Goal: Task Accomplishment & Management: Use online tool/utility

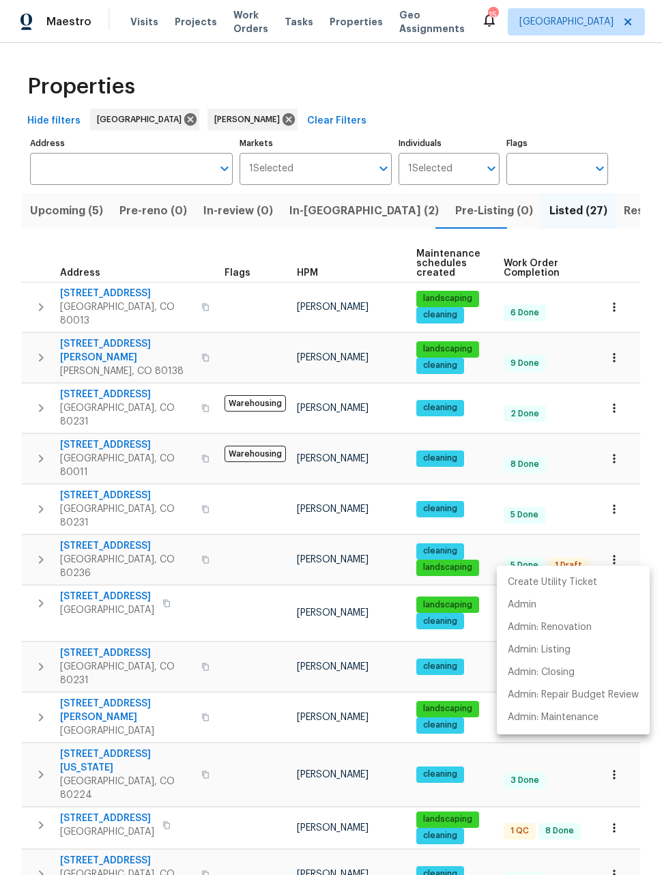
click at [615, 467] on div at bounding box center [331, 437] width 662 height 875
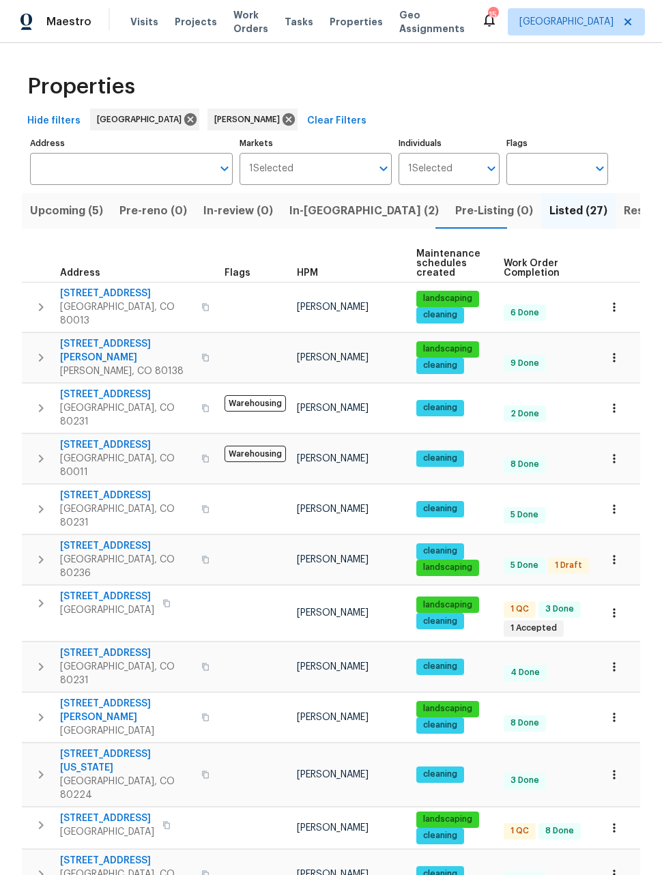
click at [612, 502] on icon "button" at bounding box center [615, 509] width 14 height 14
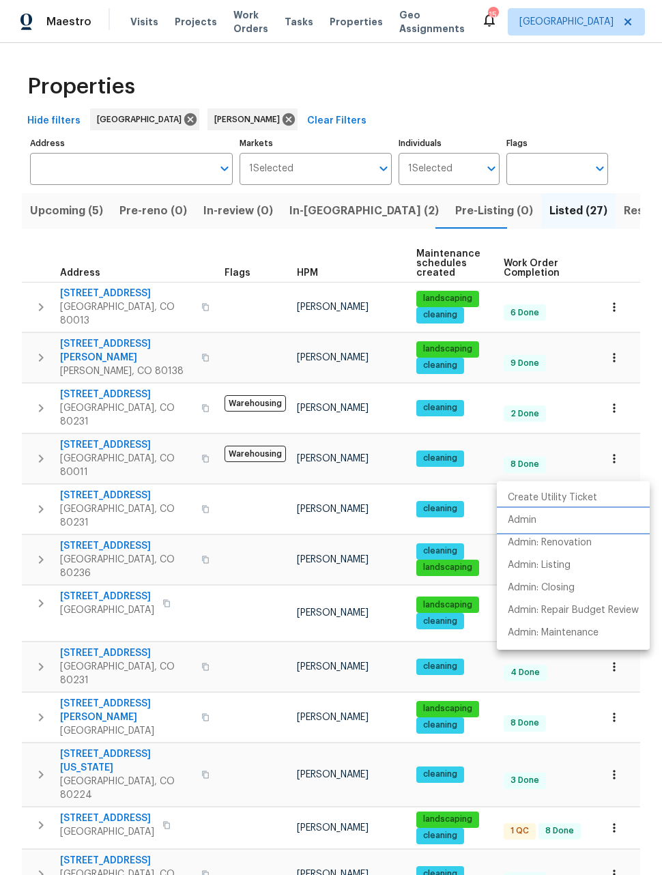
click at [524, 525] on p "Admin" at bounding box center [522, 520] width 29 height 14
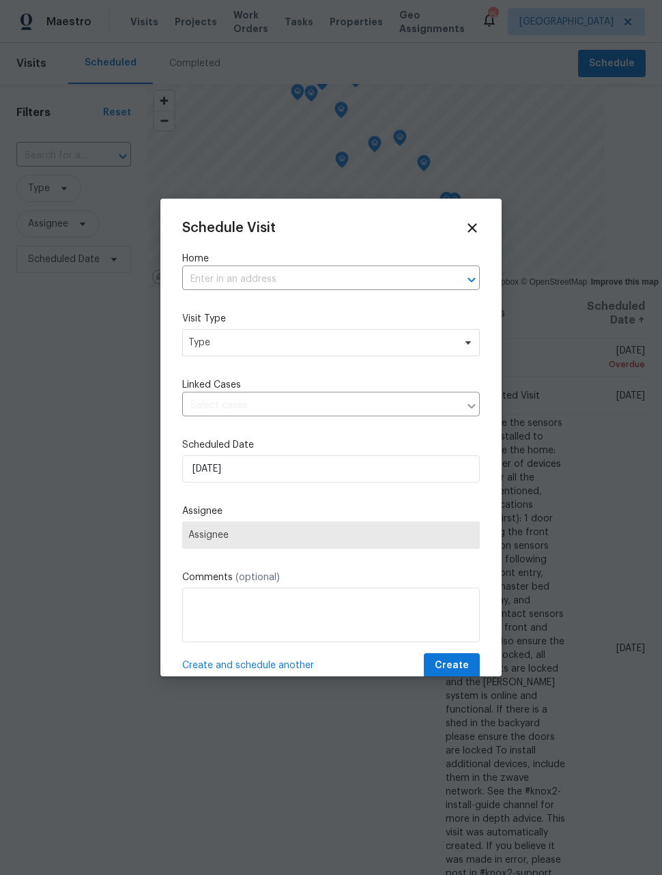
click at [408, 275] on input "text" at bounding box center [311, 279] width 259 height 21
type input "xanadu"
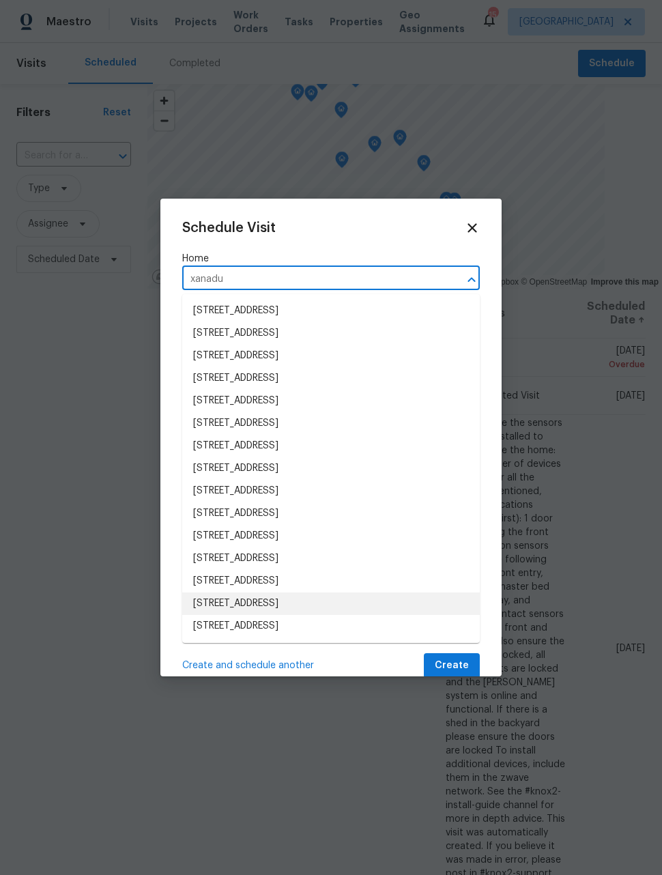
click at [344, 599] on li "345 S Xanadu St, Aurora, CO 80012" at bounding box center [331, 604] width 298 height 23
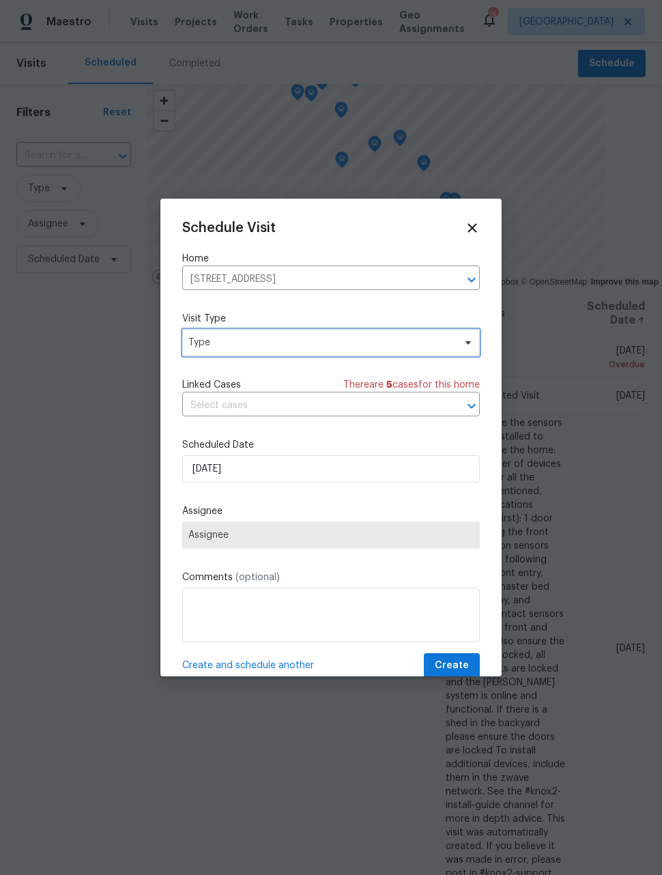
click at [379, 343] on span "Type" at bounding box center [321, 343] width 266 height 14
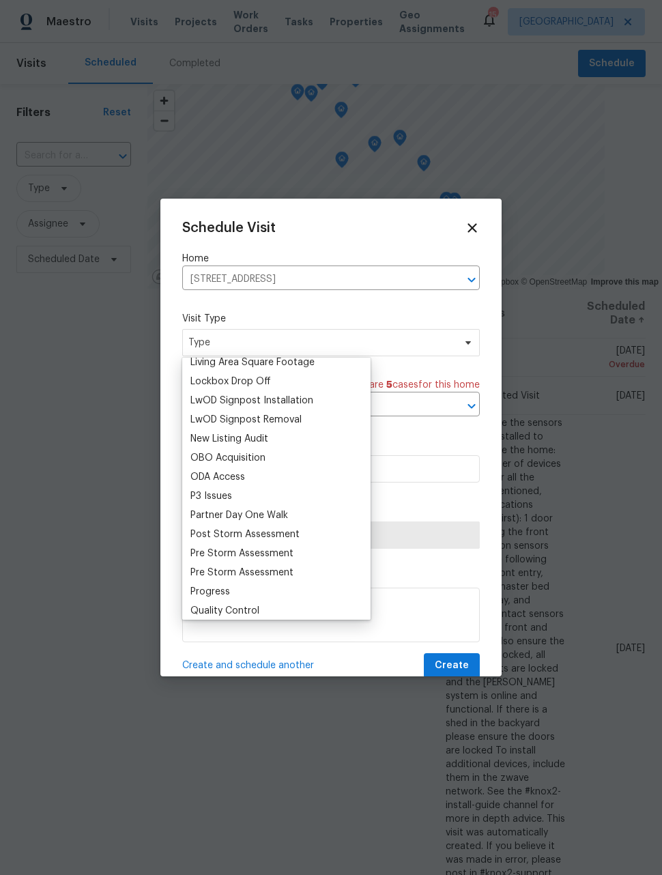
scroll to position [696, 0]
click at [258, 597] on div "Progress" at bounding box center [276, 591] width 180 height 19
click at [221, 591] on div "Progress" at bounding box center [210, 591] width 40 height 14
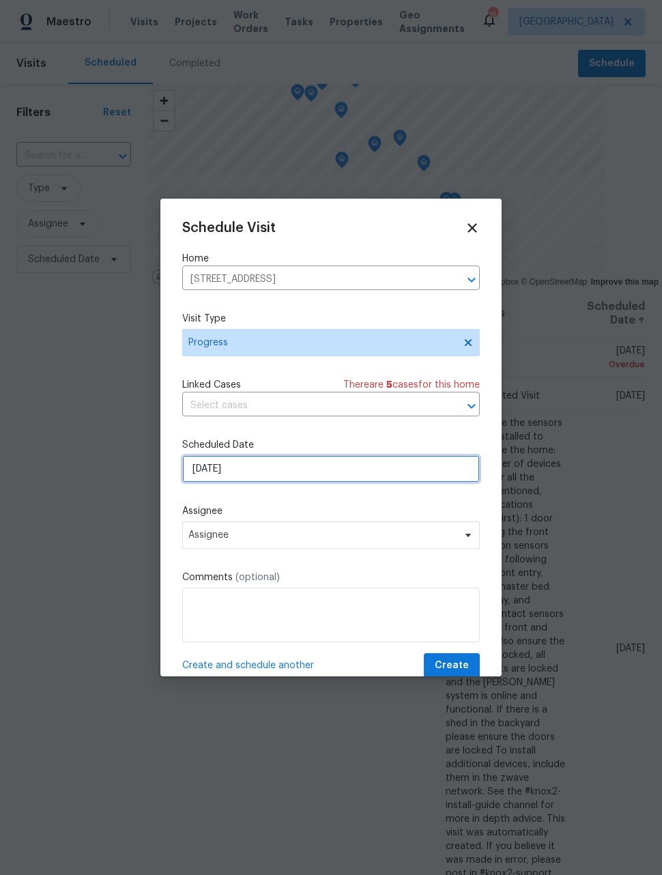
click at [284, 467] on input "8/25/2025" at bounding box center [331, 468] width 298 height 27
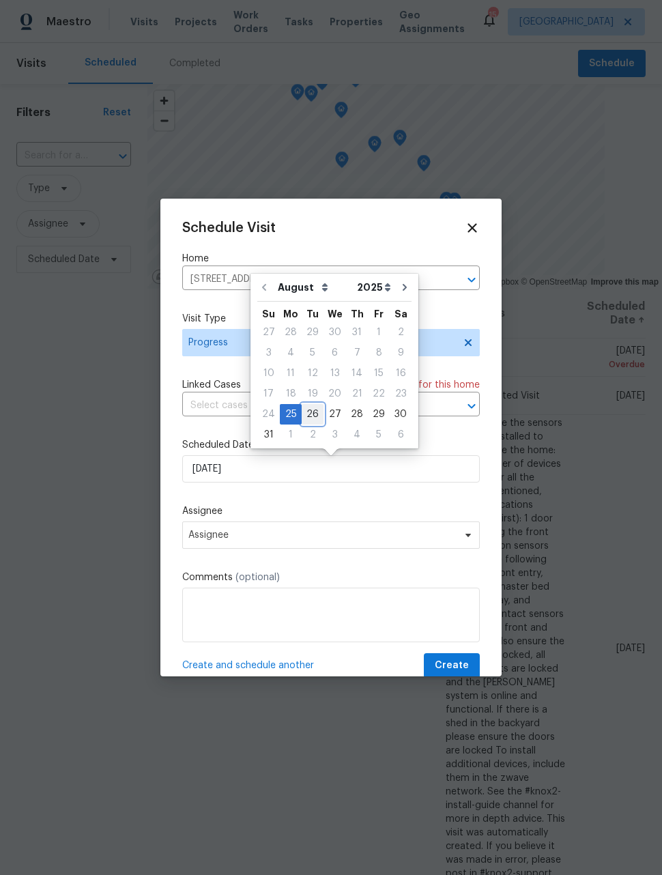
click at [314, 409] on div "26" at bounding box center [313, 414] width 22 height 19
type input "8/26/2025"
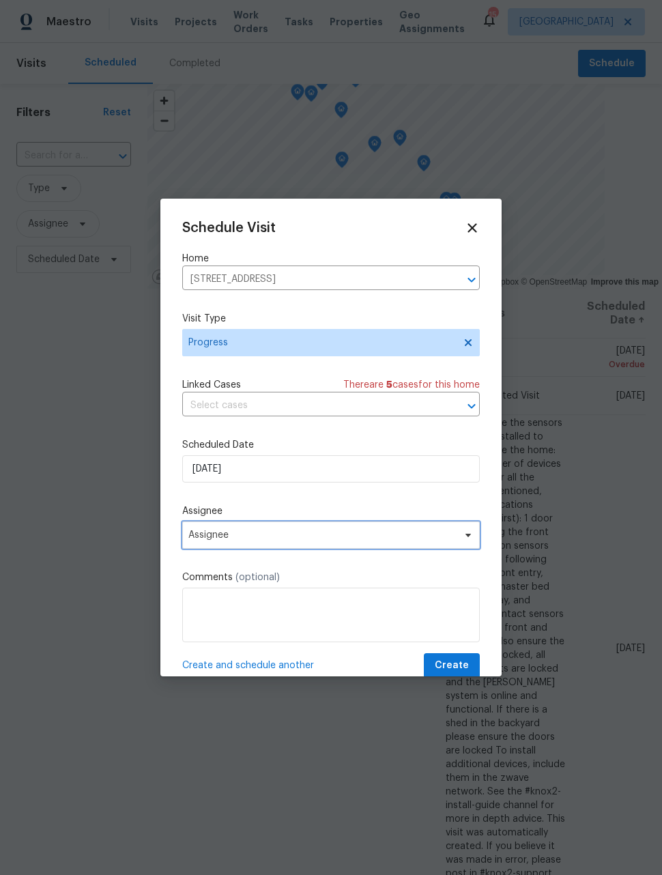
click at [262, 546] on span "Assignee" at bounding box center [331, 535] width 298 height 27
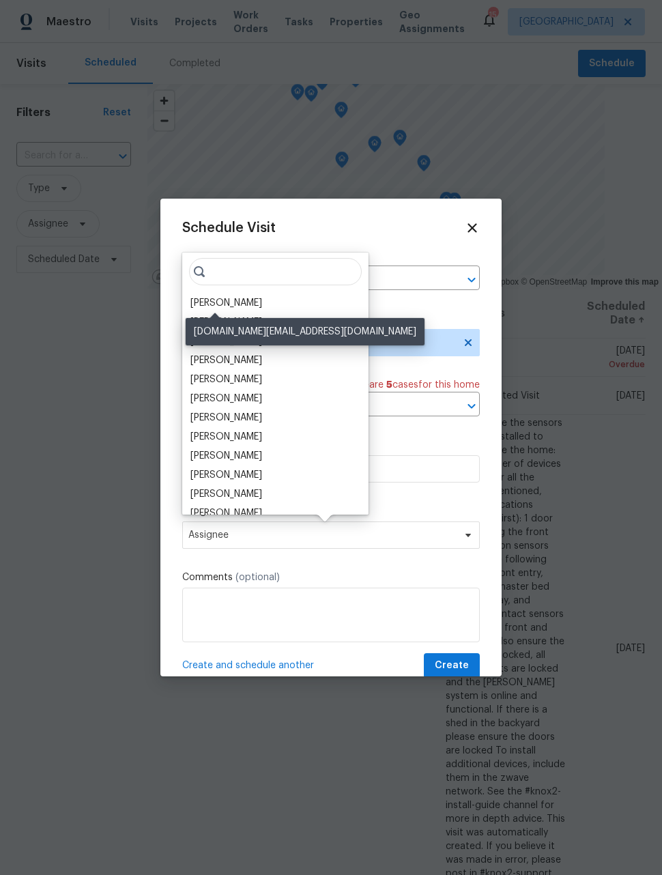
click at [237, 302] on div "[PERSON_NAME]" at bounding box center [226, 303] width 72 height 14
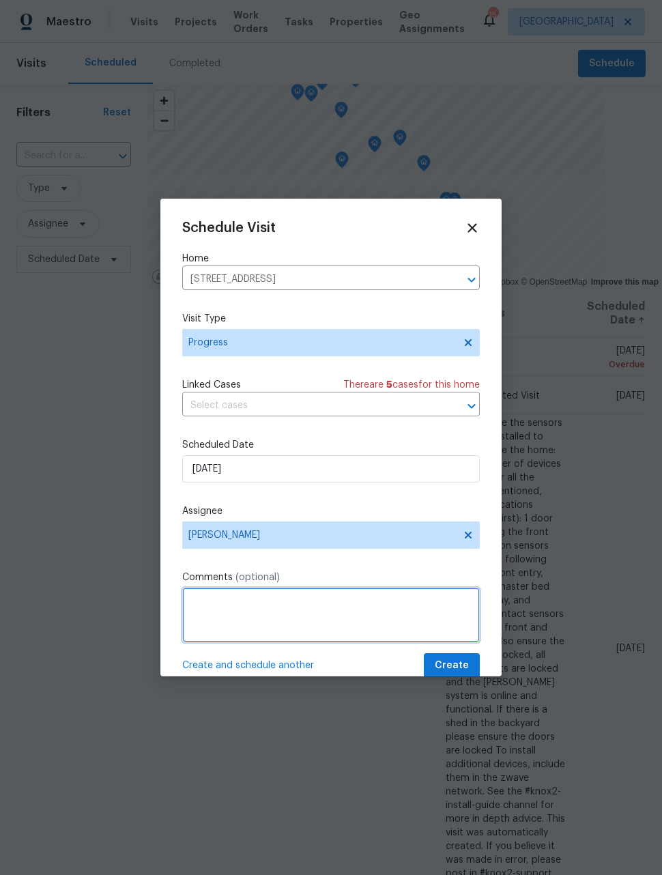
click at [272, 612] on textarea at bounding box center [331, 615] width 298 height 55
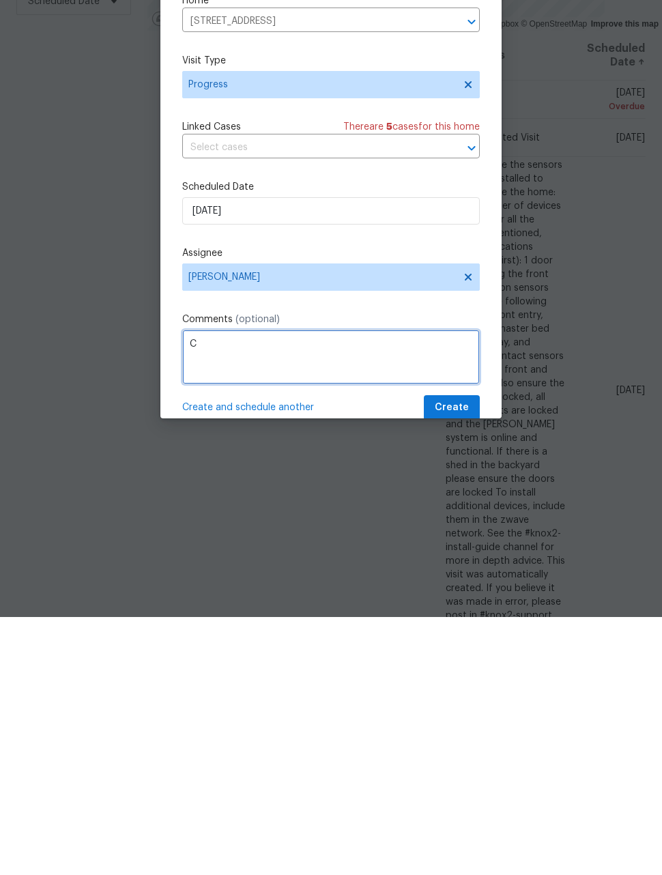
scroll to position [44, 0]
type textarea "Check on listed house- found it listed for rent multiple times"
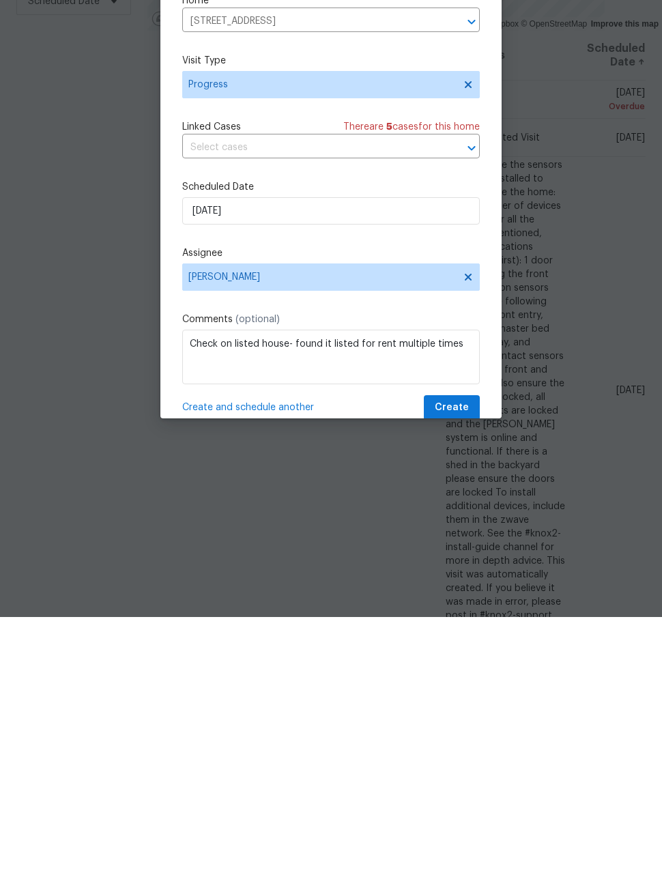
click at [292, 659] on span "Create and schedule another" at bounding box center [248, 666] width 132 height 14
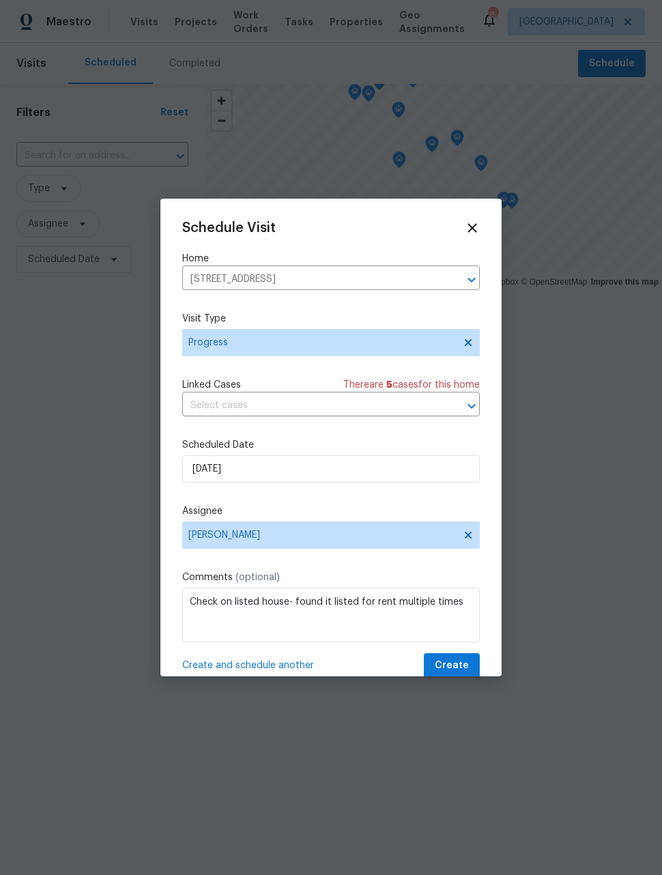
scroll to position [0, 0]
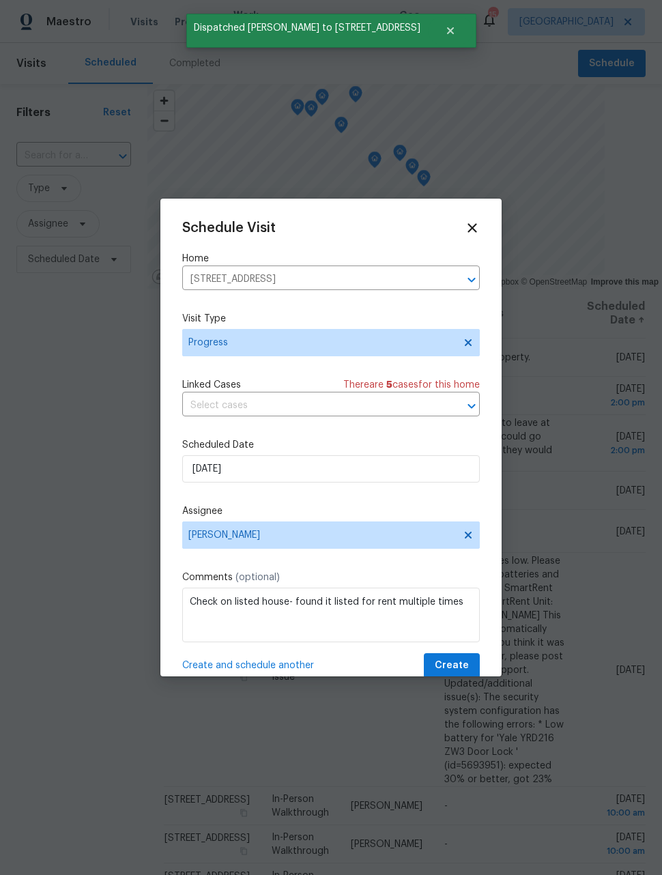
click at [451, 289] on button "Clear" at bounding box center [453, 279] width 19 height 19
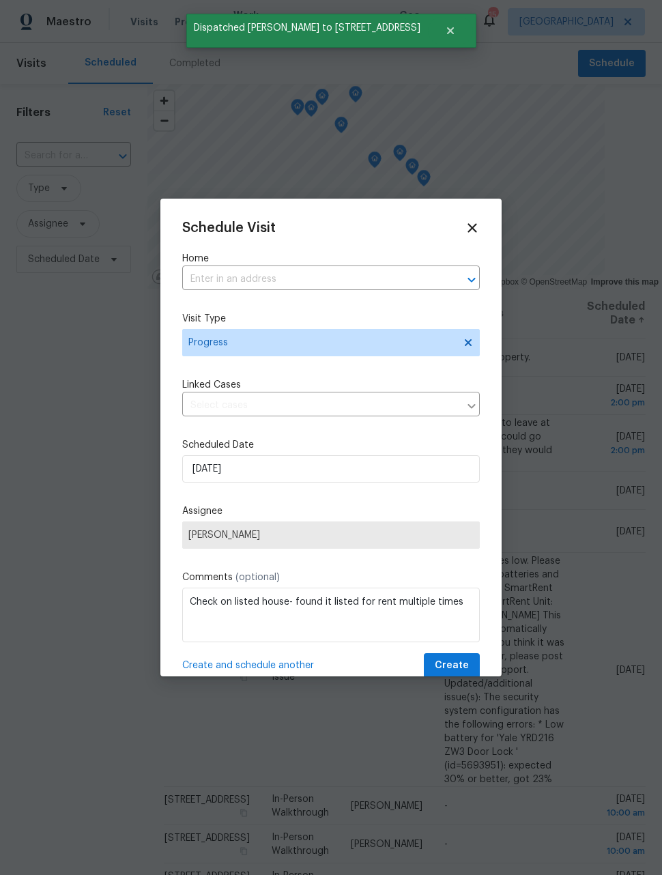
click at [378, 282] on input "text" at bounding box center [311, 279] width 259 height 21
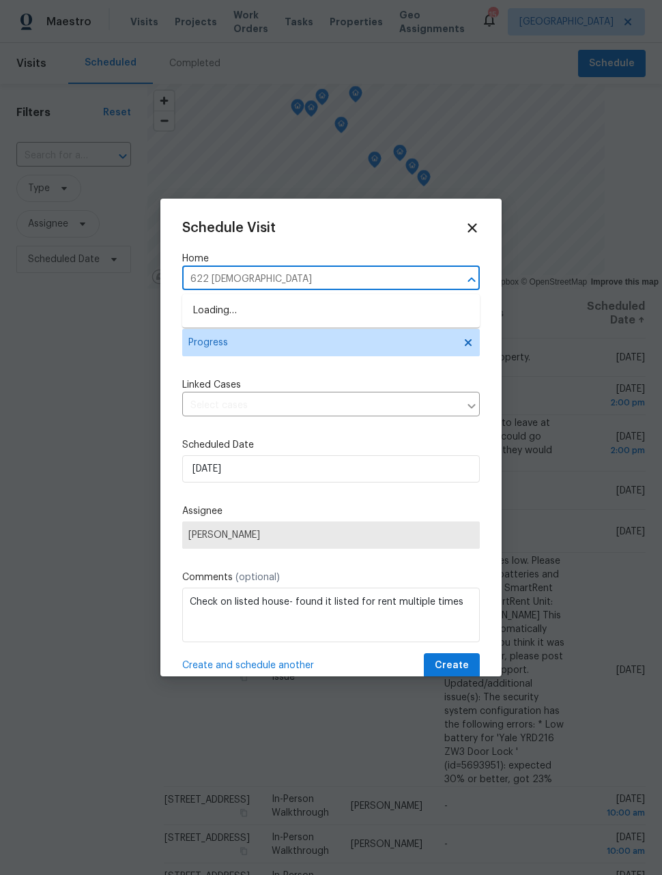
type input "622 dawson"
click at [341, 318] on li "622 Dawson St, Aurora, CO 80011" at bounding box center [331, 311] width 298 height 23
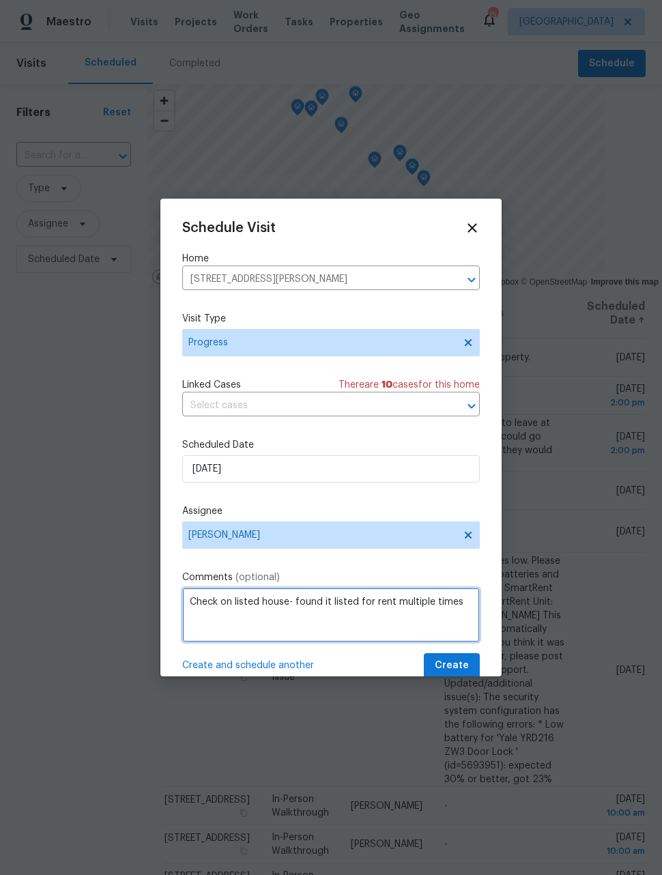
click at [470, 605] on textarea "Check on listed house- found it listed for rent multiple times" at bounding box center [331, 615] width 298 height 55
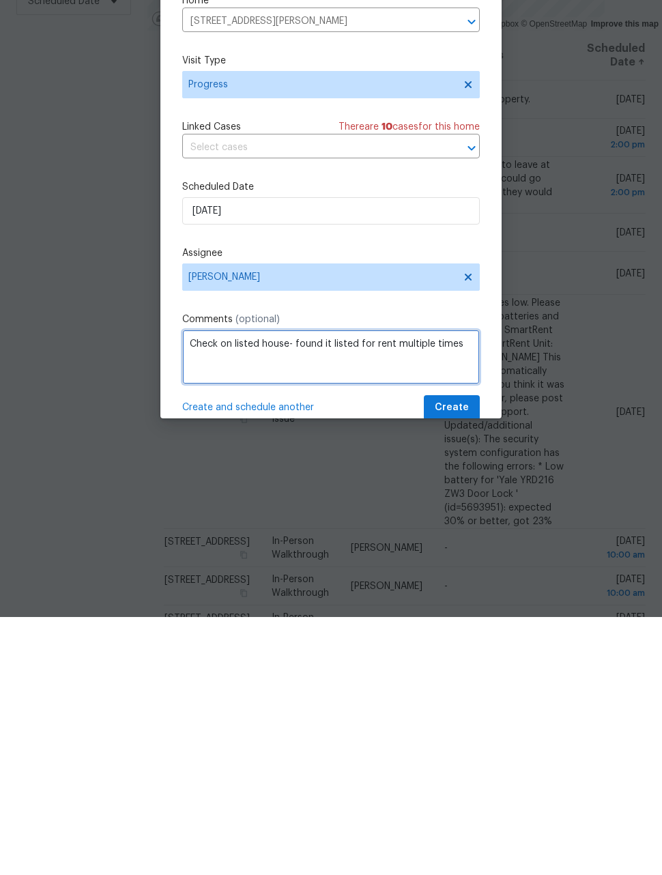
scroll to position [44, 0]
type textarea "C"
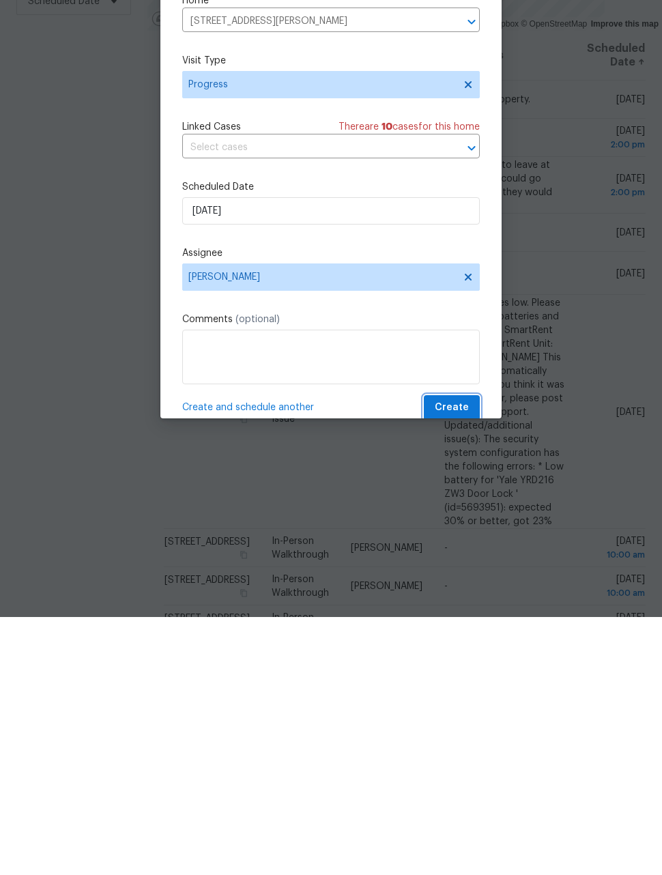
click at [461, 657] on span "Create" at bounding box center [452, 665] width 34 height 17
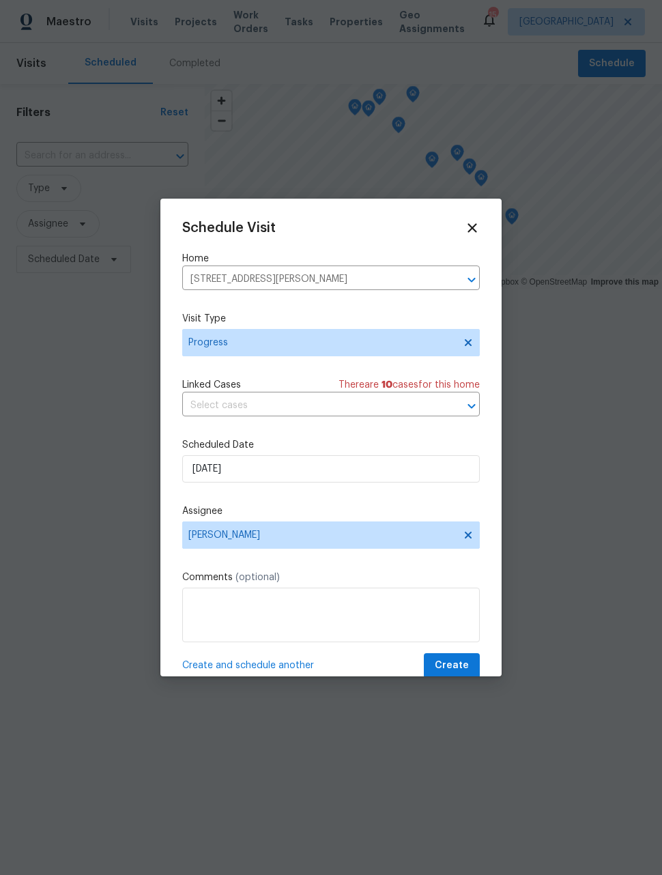
scroll to position [0, 0]
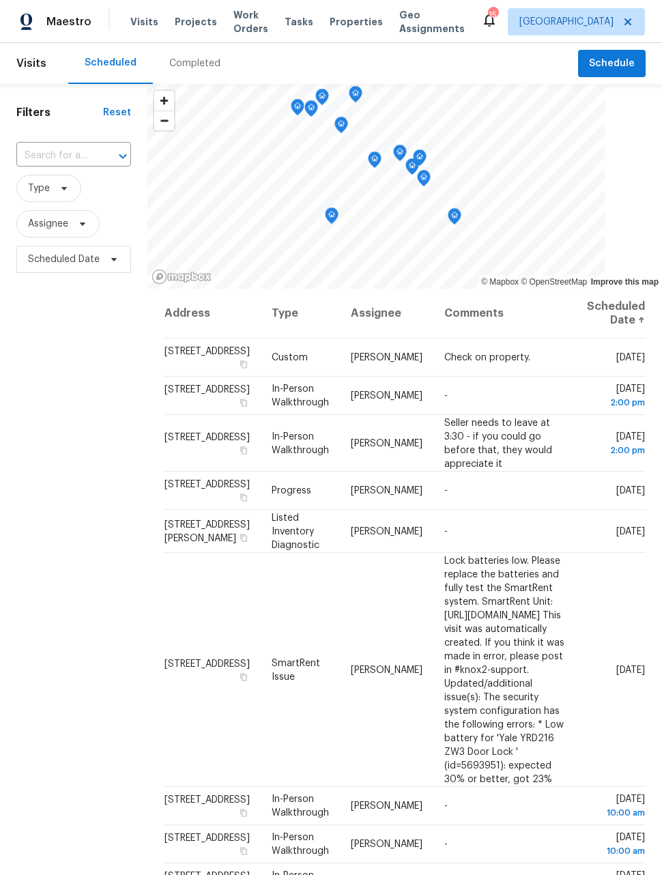
click at [45, 510] on div "Filters Reset ​ Type Assignee Scheduled Date" at bounding box center [73, 536] width 147 height 905
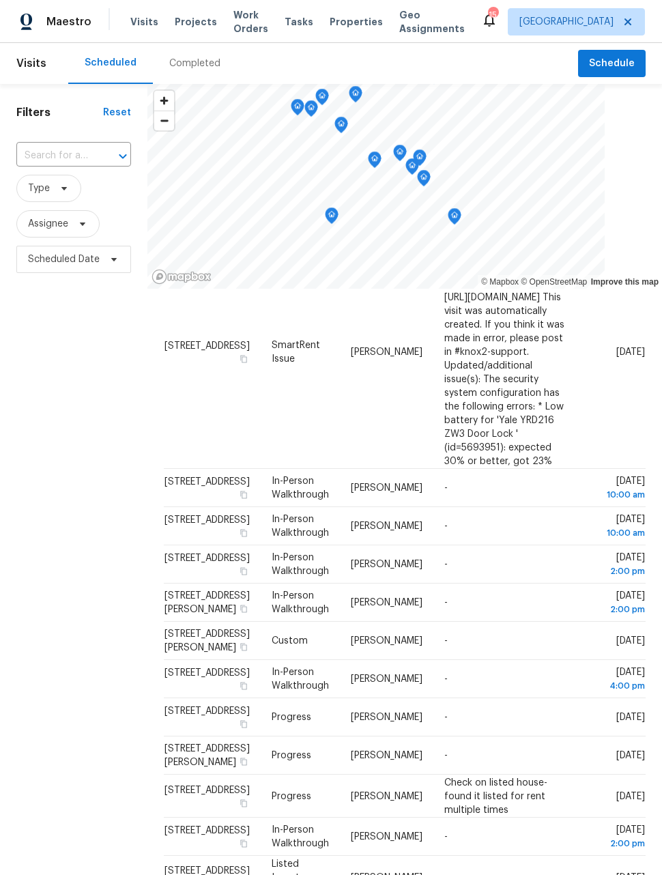
scroll to position [317, 0]
